Goal: Task Accomplishment & Management: Use online tool/utility

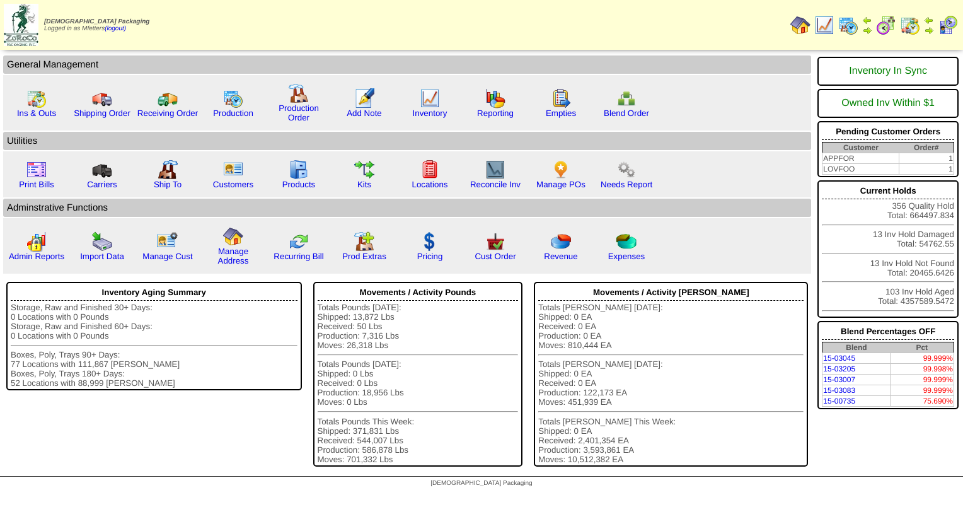
click at [883, 30] on img at bounding box center [886, 25] width 20 height 20
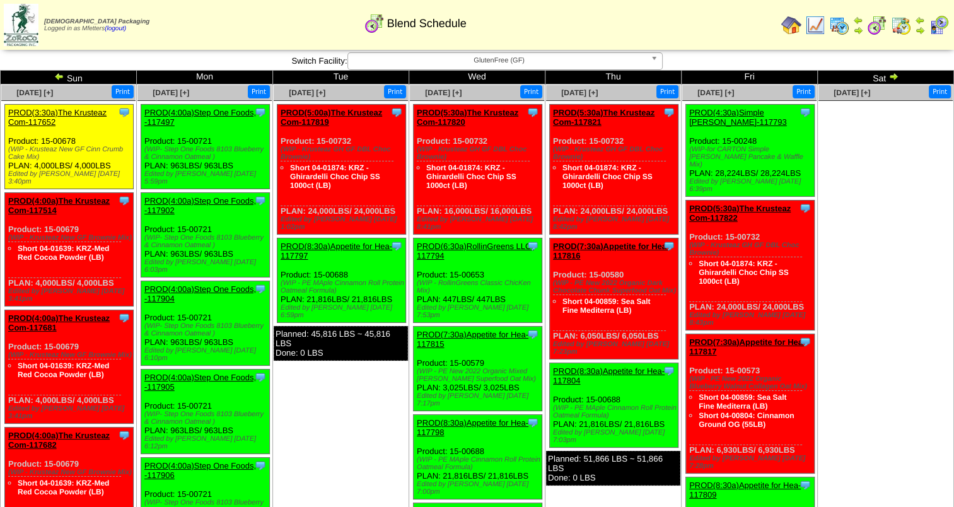
click at [47, 117] on div "PROD(3:30a)The Krusteaz Com-117652" at bounding box center [68, 117] width 120 height 19
click at [49, 117] on div "PROD(3:30a)The Krusteaz Com-117652" at bounding box center [68, 117] width 120 height 19
click at [54, 111] on link "PROD(3:30a)The Krusteaz Com-117652" at bounding box center [57, 117] width 98 height 19
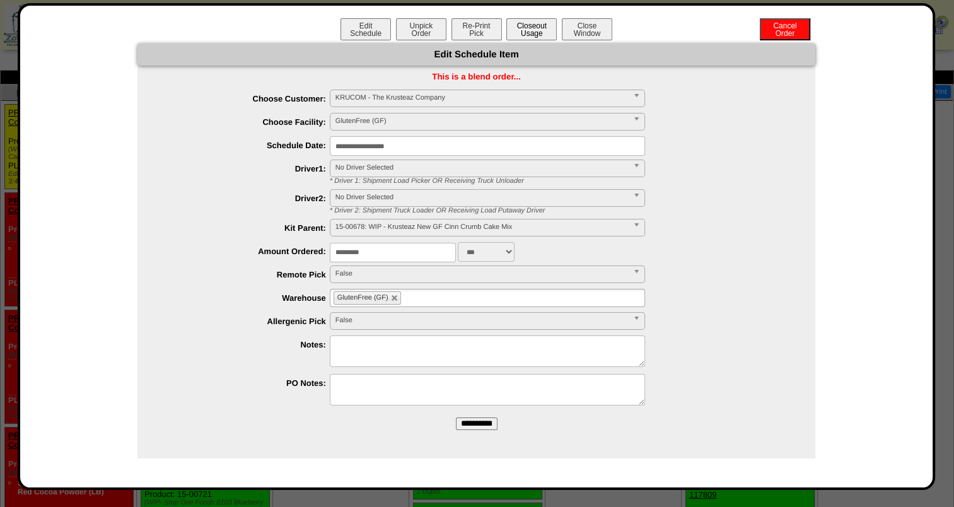
click at [537, 33] on button "Closeout Usage" at bounding box center [531, 29] width 50 height 22
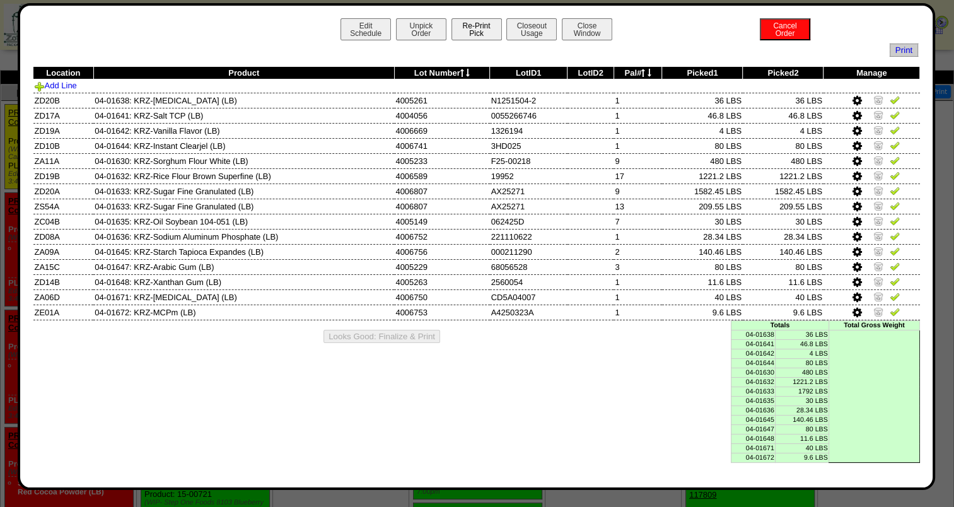
click at [467, 33] on button "Re-Print Pick" at bounding box center [476, 29] width 50 height 22
